Goal: Task Accomplishment & Management: Manage account settings

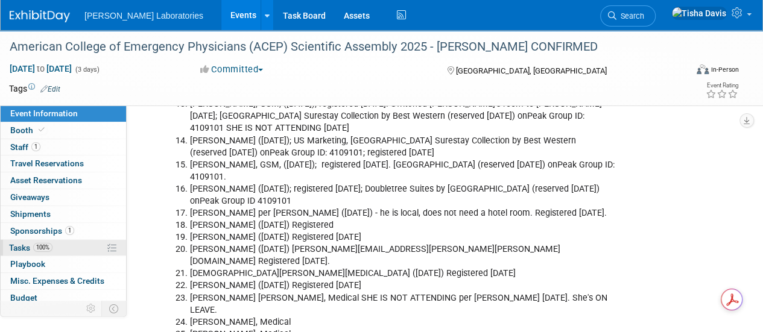
click at [20, 248] on span "Tasks 100%" at bounding box center [30, 248] width 43 height 10
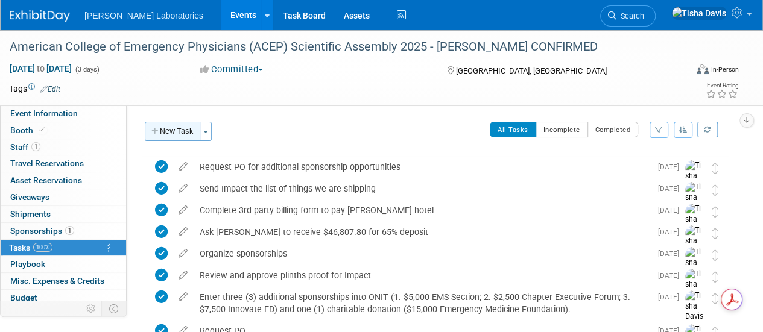
click at [178, 134] on button "New Task" at bounding box center [172, 131] width 55 height 19
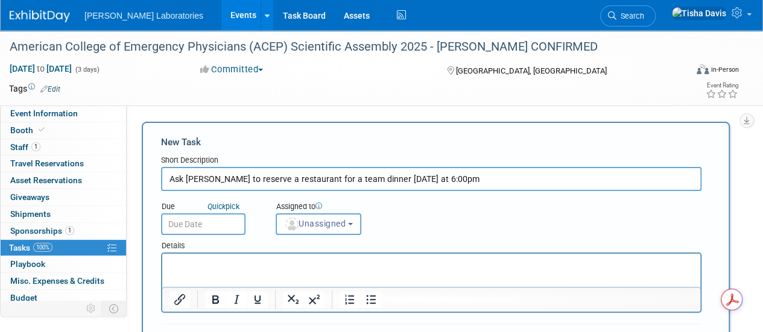
type input "Ask [PERSON_NAME] to reserve a restaurant for a team dinner [DATE] at 6:00pm"
click at [183, 222] on input "text" at bounding box center [203, 224] width 84 height 22
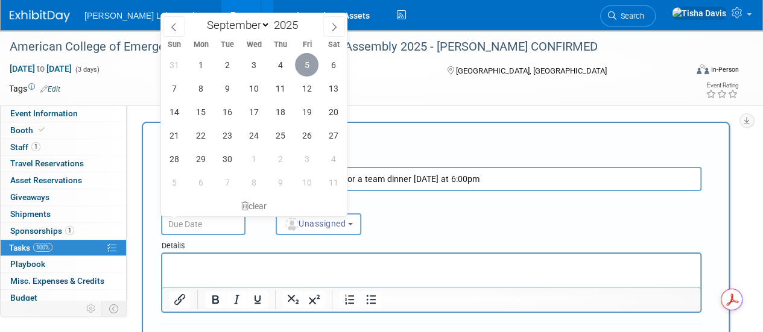
click at [301, 67] on span "5" at bounding box center [307, 65] width 24 height 24
type input "[DATE]"
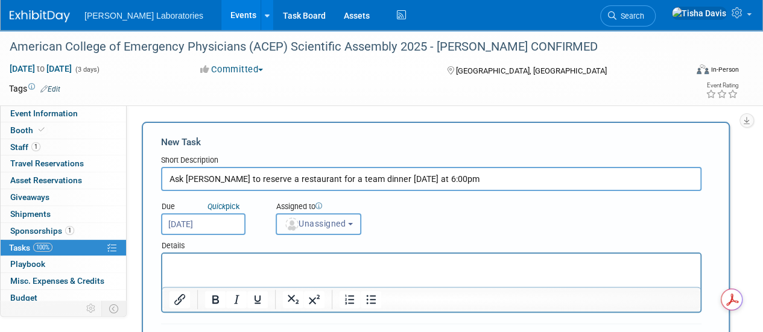
click at [353, 223] on b "button" at bounding box center [350, 224] width 5 height 2
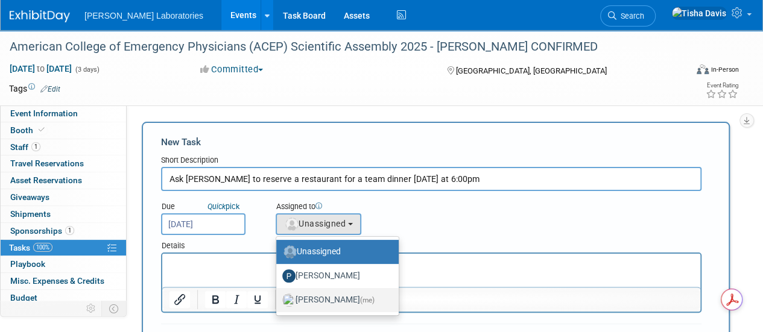
click at [329, 300] on label "[PERSON_NAME] (me)" at bounding box center [334, 300] width 104 height 19
click at [278, 300] on input "[PERSON_NAME] (me)" at bounding box center [274, 299] width 8 height 8
select select "2770856e-d6b1-4121-bfe1-202d7e478624"
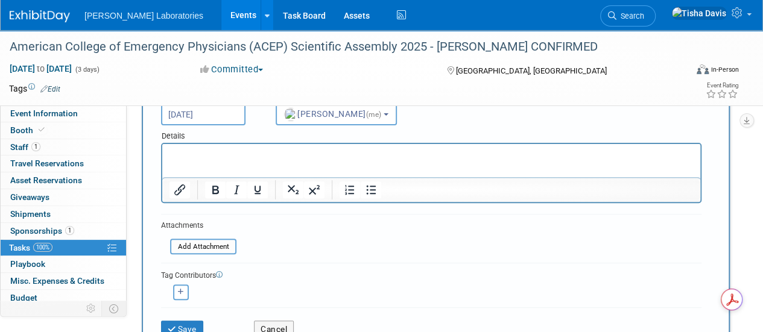
scroll to position [114, 0]
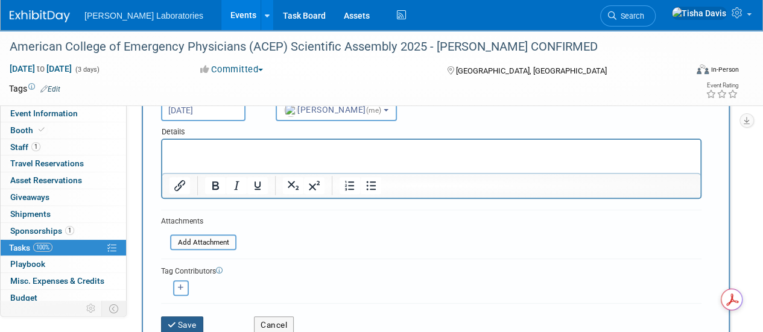
click at [192, 321] on button "Save" at bounding box center [182, 325] width 42 height 17
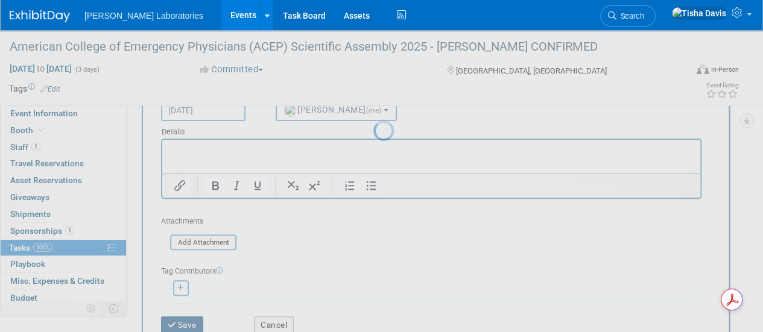
scroll to position [46, 0]
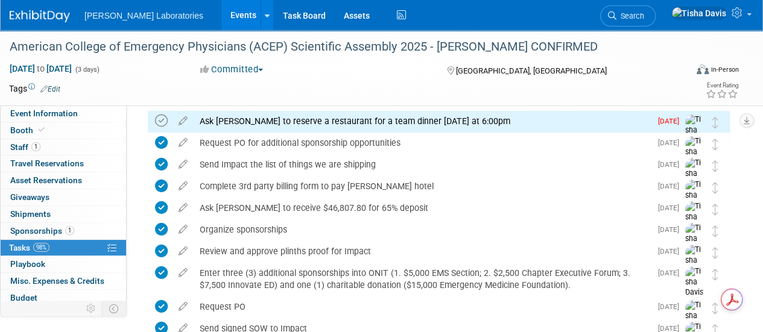
click at [158, 118] on icon at bounding box center [161, 121] width 13 height 13
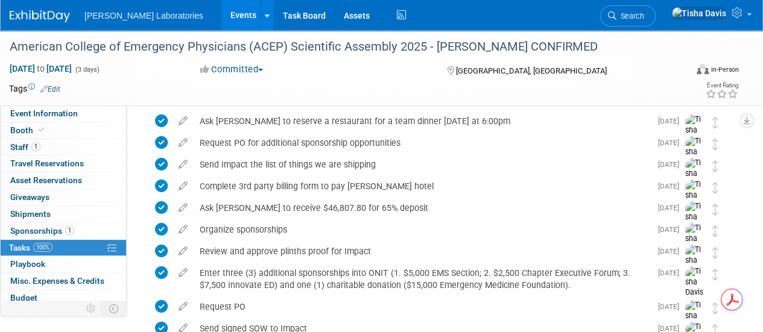
scroll to position [0, 0]
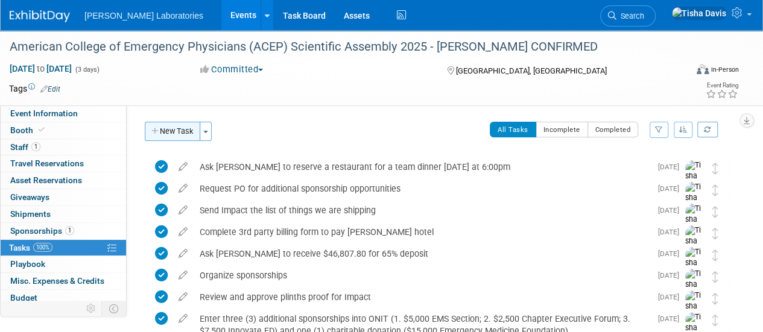
click at [187, 131] on button "New Task" at bounding box center [172, 131] width 55 height 19
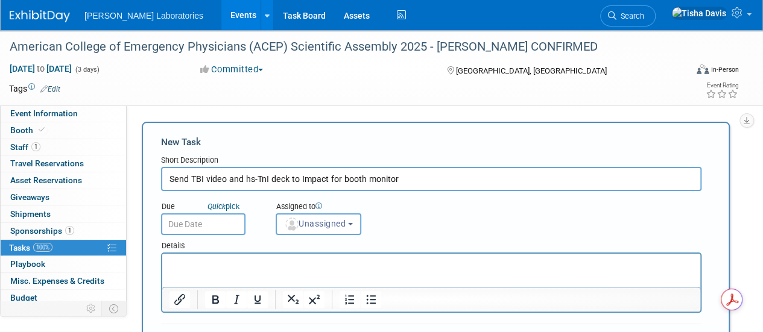
type input "Send TBI video and hs-TnI deck to Impact for booth monitor"
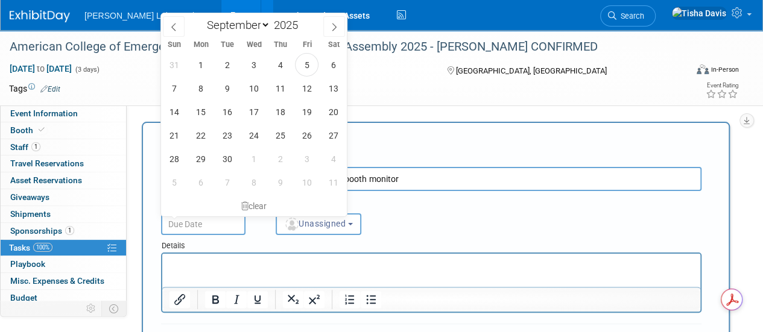
click at [179, 222] on input "text" at bounding box center [203, 224] width 84 height 22
click at [307, 66] on span "5" at bounding box center [307, 65] width 24 height 24
type input "[DATE]"
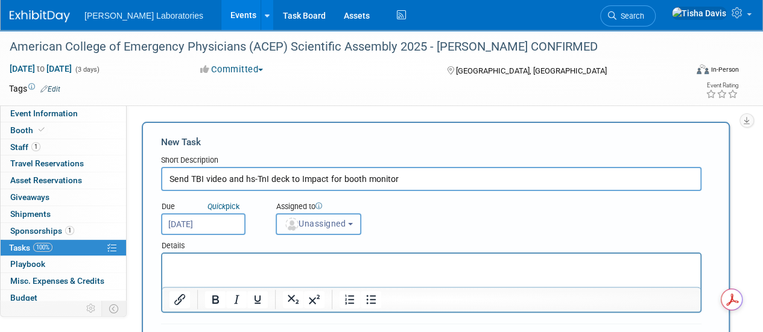
click at [356, 222] on button "Unassigned" at bounding box center [319, 224] width 86 height 22
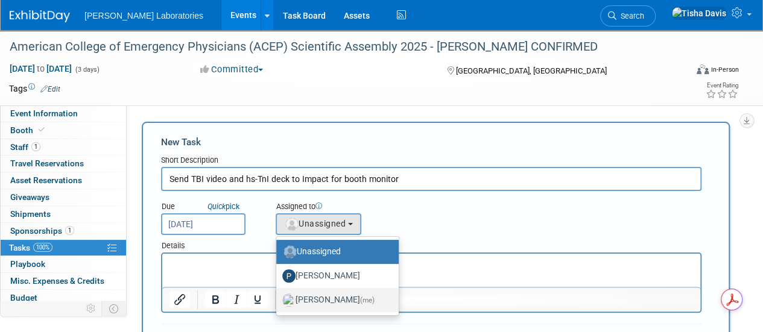
click at [328, 296] on label "[PERSON_NAME] (me)" at bounding box center [334, 300] width 104 height 19
click at [278, 296] on input "[PERSON_NAME] (me)" at bounding box center [274, 299] width 8 height 8
select select "2770856e-d6b1-4121-bfe1-202d7e478624"
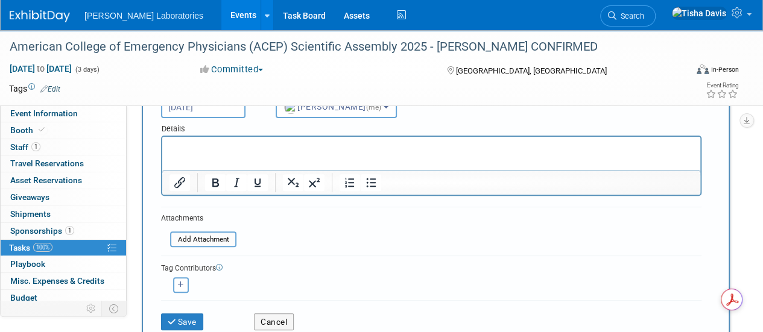
scroll to position [120, 0]
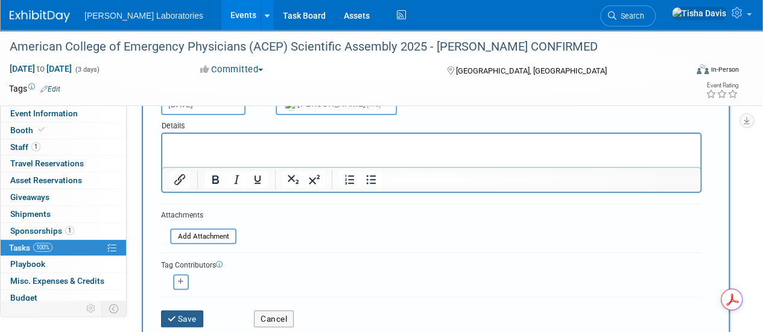
drag, startPoint x: 176, startPoint y: 312, endPoint x: 175, endPoint y: 323, distance: 10.9
click at [175, 323] on button "Save" at bounding box center [182, 318] width 42 height 17
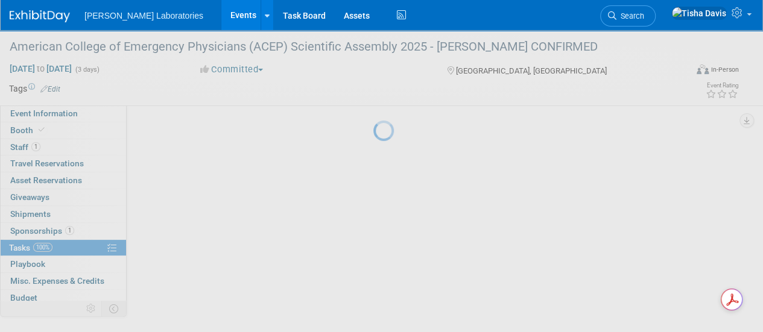
scroll to position [46, 0]
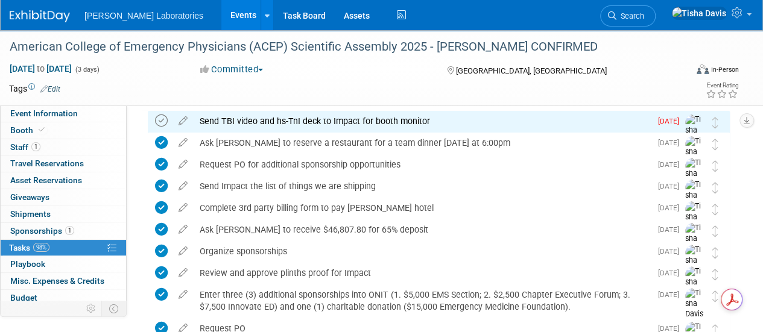
click at [159, 120] on icon at bounding box center [161, 121] width 13 height 13
